Goal: Navigation & Orientation: Find specific page/section

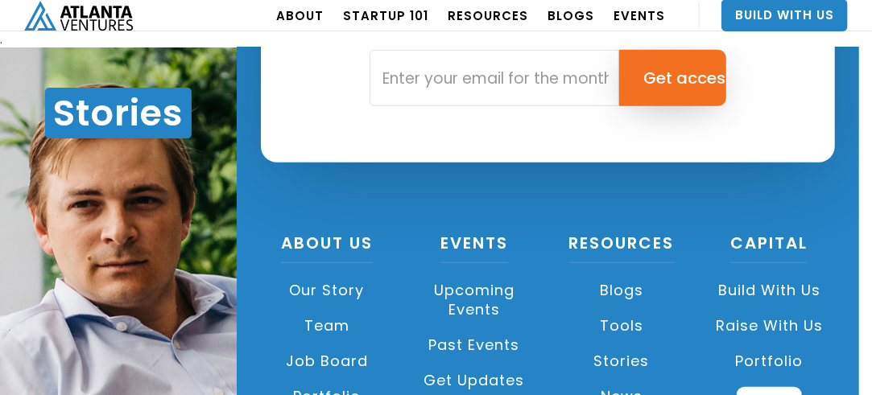
scroll to position [2341, 0]
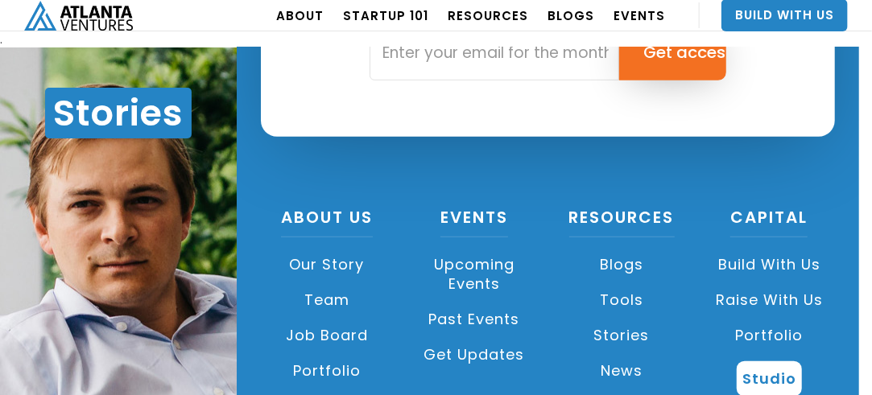
drag, startPoint x: 803, startPoint y: 363, endPoint x: 336, endPoint y: 222, distance: 487.7
click at [336, 247] on link "Our Story" at bounding box center [326, 264] width 131 height 35
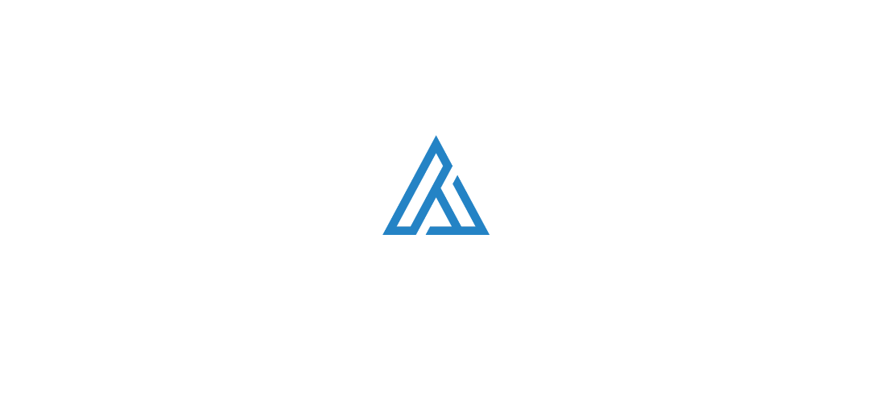
click at [337, 221] on div "Loading. . ." at bounding box center [436, 197] width 872 height 395
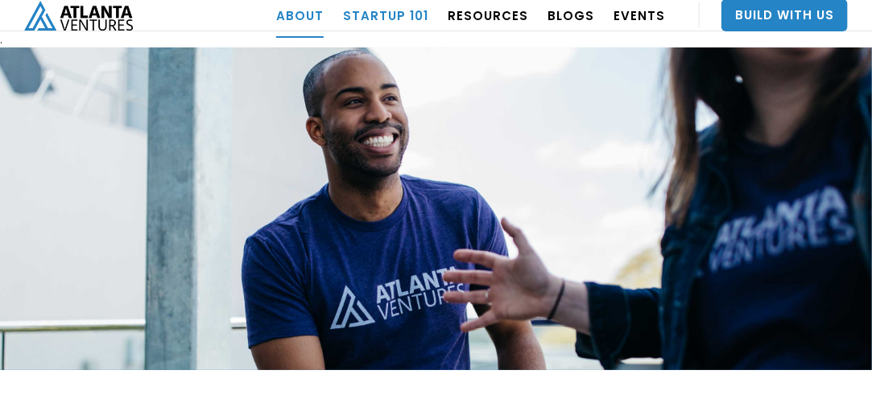
click at [393, 20] on link "Startup 101" at bounding box center [385, 15] width 85 height 45
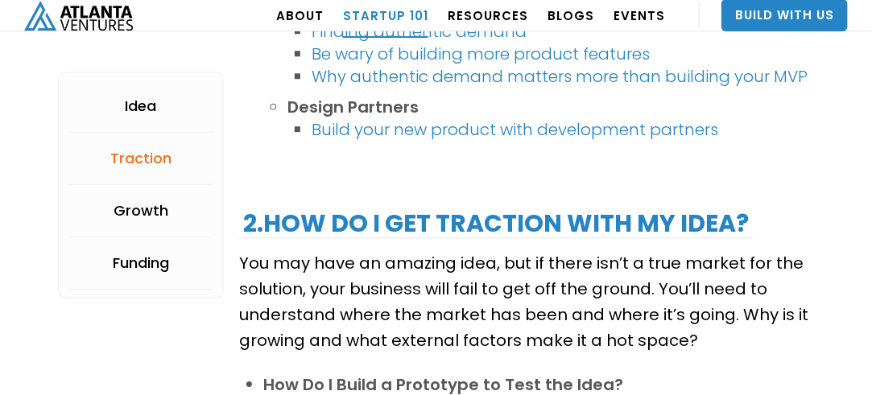
scroll to position [1497, 0]
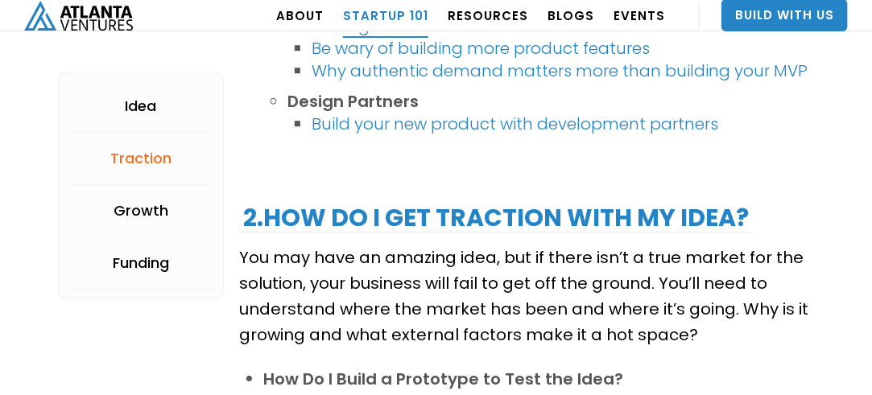
drag, startPoint x: 808, startPoint y: 122, endPoint x: 812, endPoint y: 130, distance: 9.7
click at [812, 130] on li "Build your new product with development partners" at bounding box center [563, 124] width 502 height 23
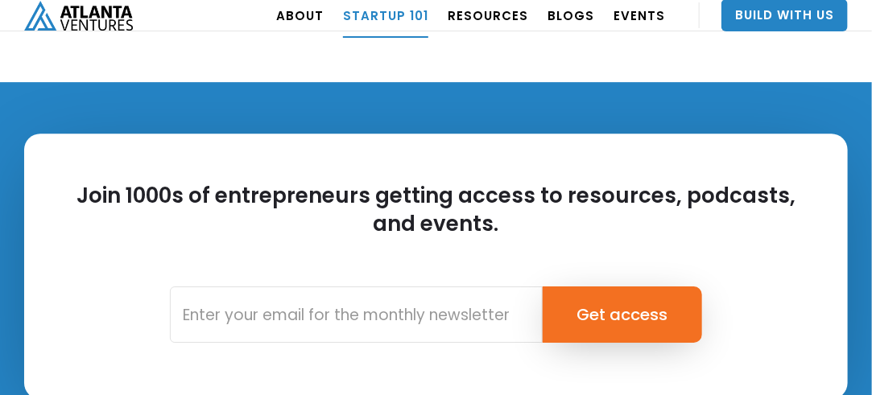
scroll to position [3682, 0]
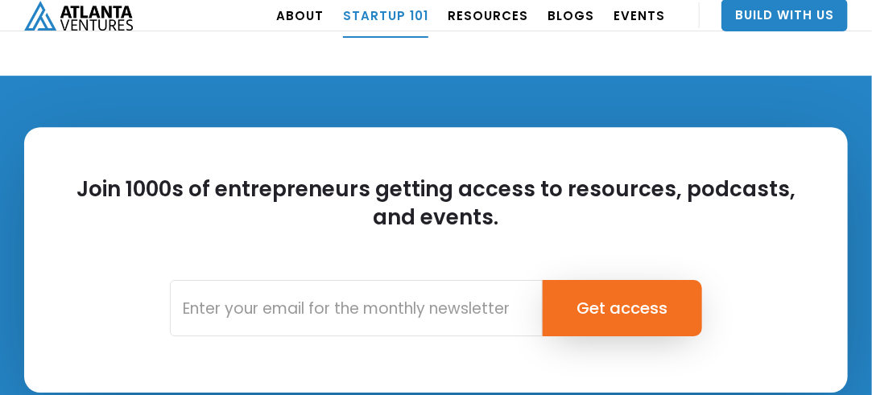
drag, startPoint x: 877, startPoint y: 316, endPoint x: 525, endPoint y: 87, distance: 420.2
click at [782, 28] on link "Build With Us" at bounding box center [784, 15] width 126 height 32
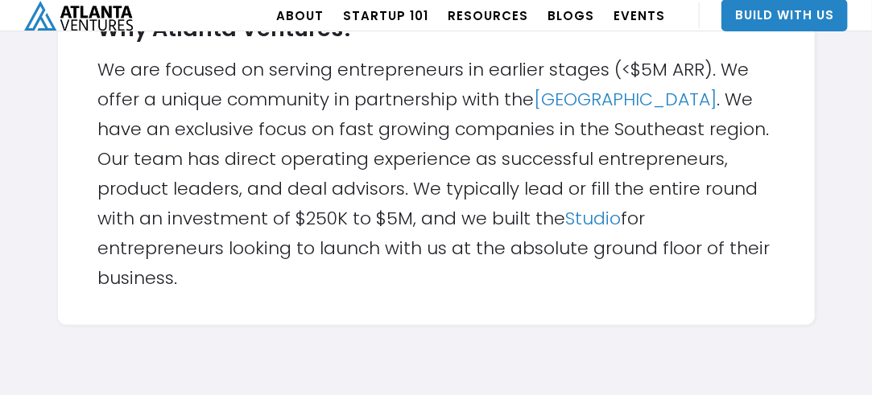
scroll to position [603, 0]
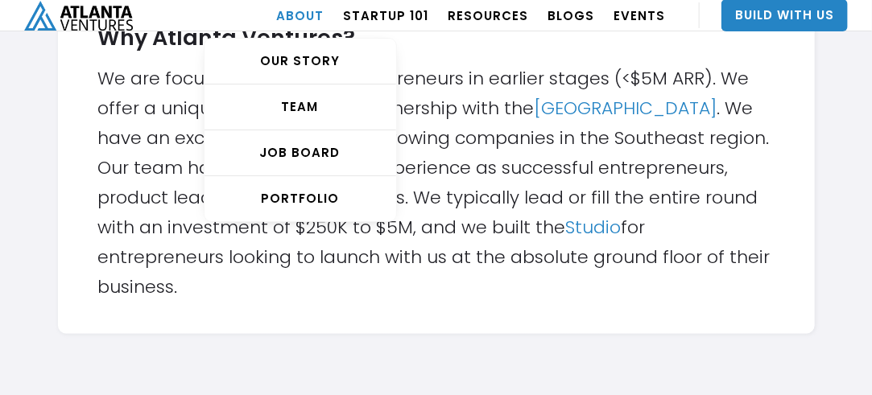
drag, startPoint x: 881, startPoint y: 60, endPoint x: 328, endPoint y: 25, distance: 554.1
click at [324, 25] on link "ABOUT" at bounding box center [299, 15] width 47 height 45
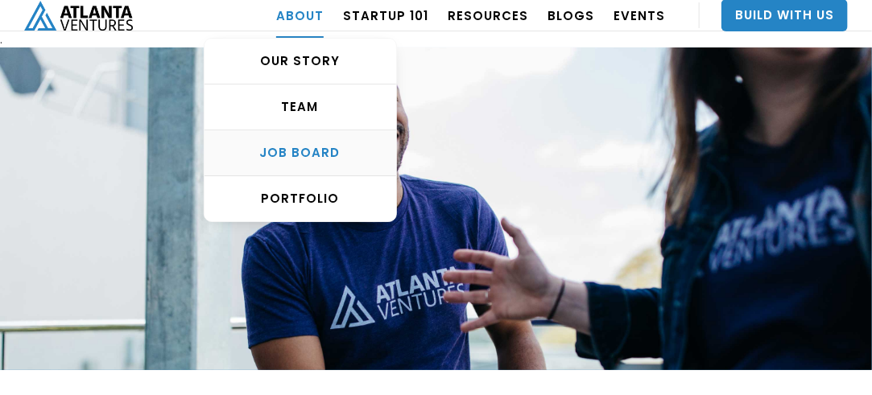
click at [327, 140] on link "Job Board" at bounding box center [300, 153] width 192 height 46
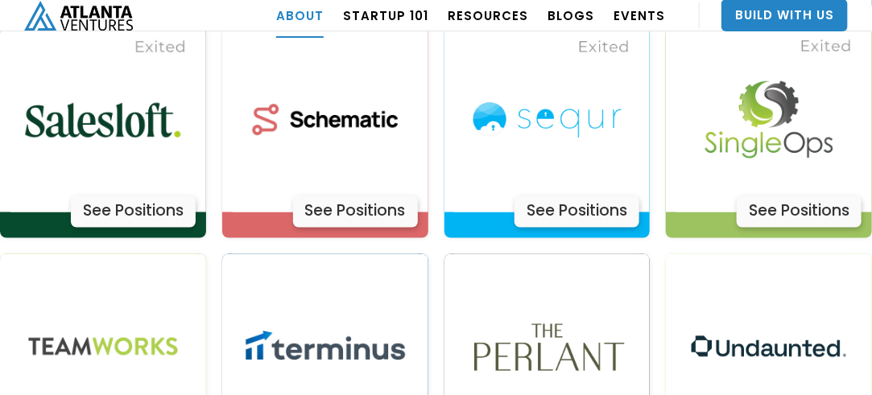
scroll to position [5007, 0]
